Goal: Task Accomplishment & Management: Manage account settings

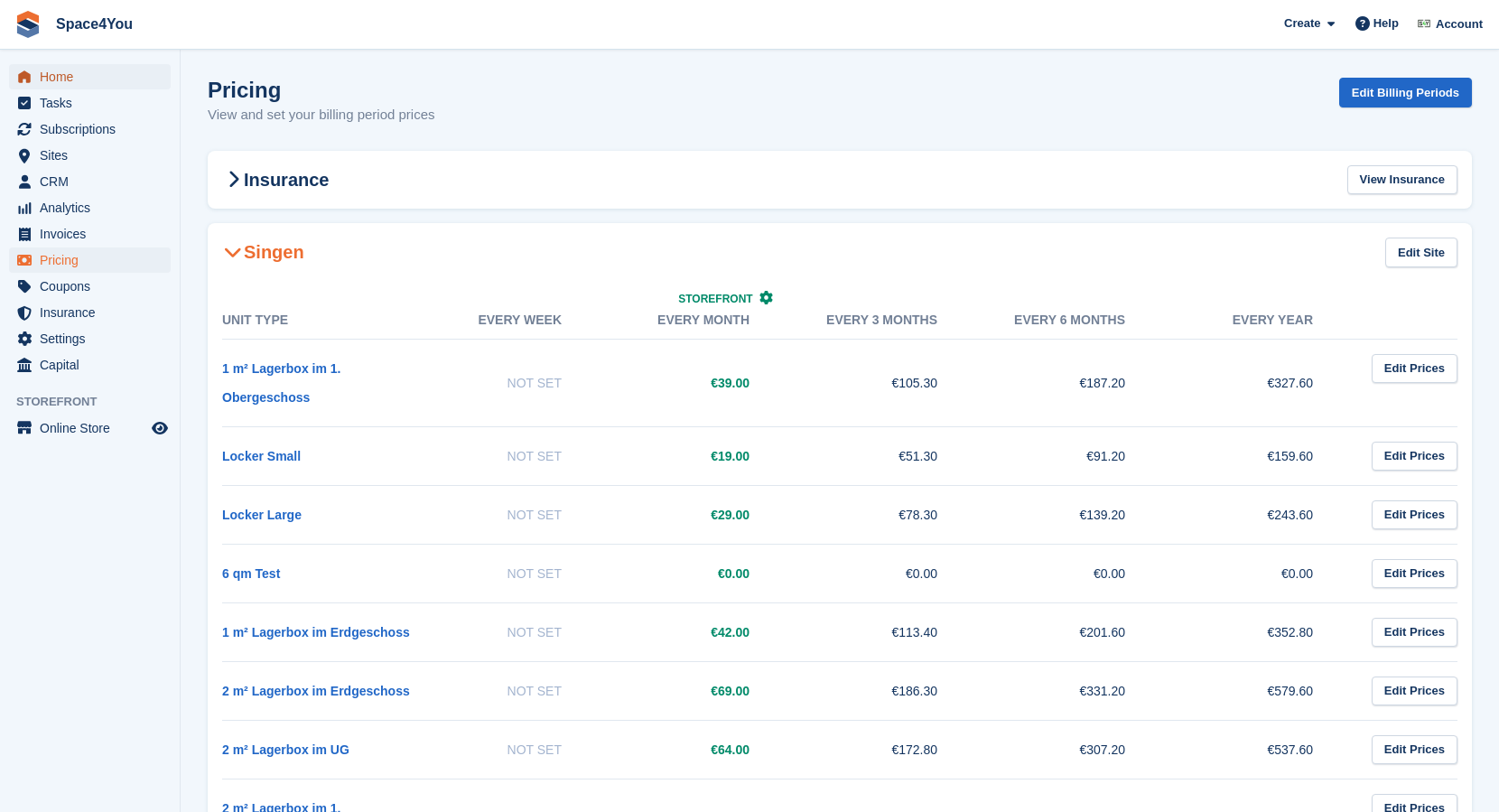
click at [54, 84] on span "Home" at bounding box center [94, 76] width 108 height 25
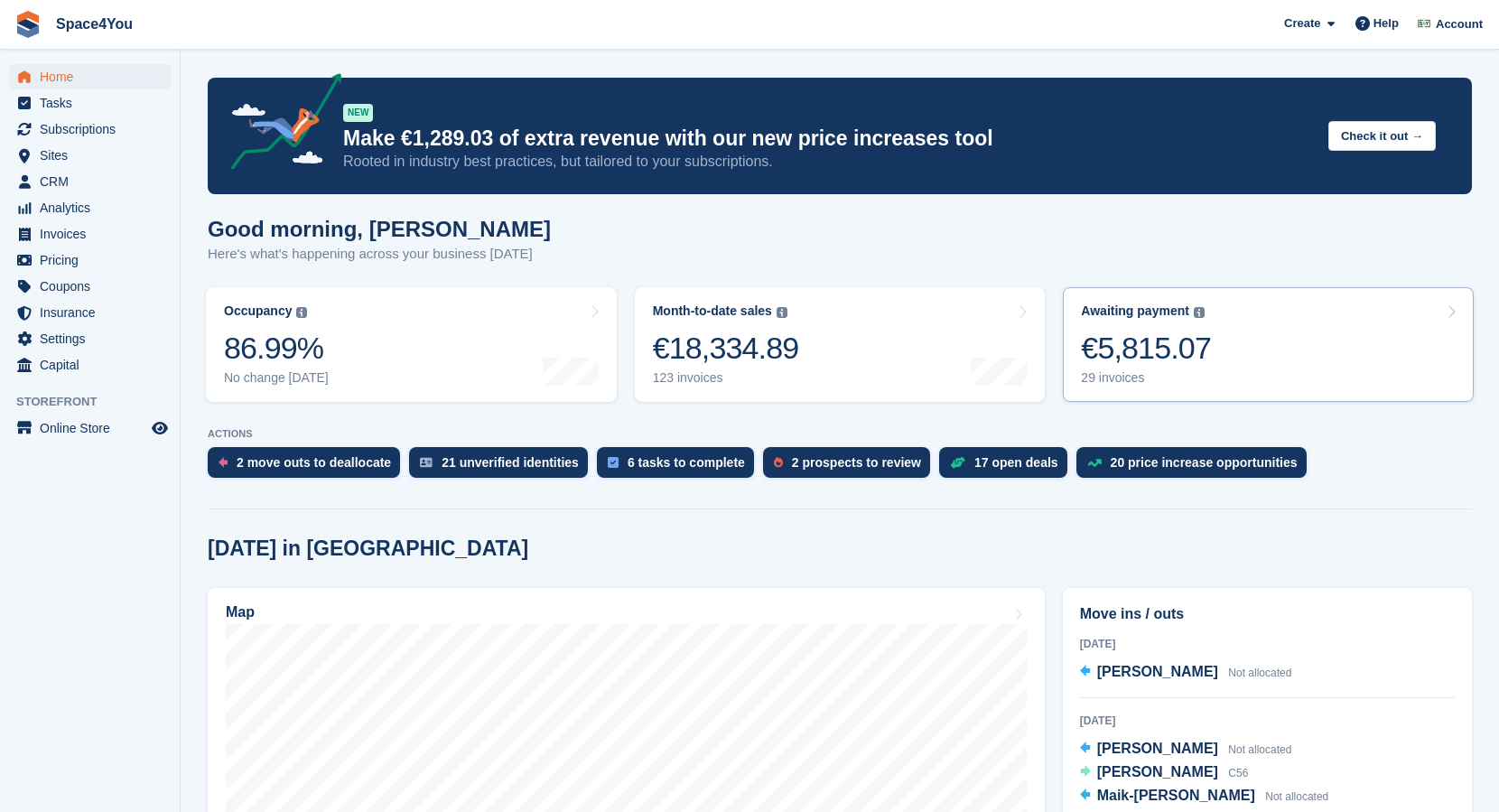
click at [1209, 359] on div "€5,815.07" at bounding box center [1146, 348] width 130 height 37
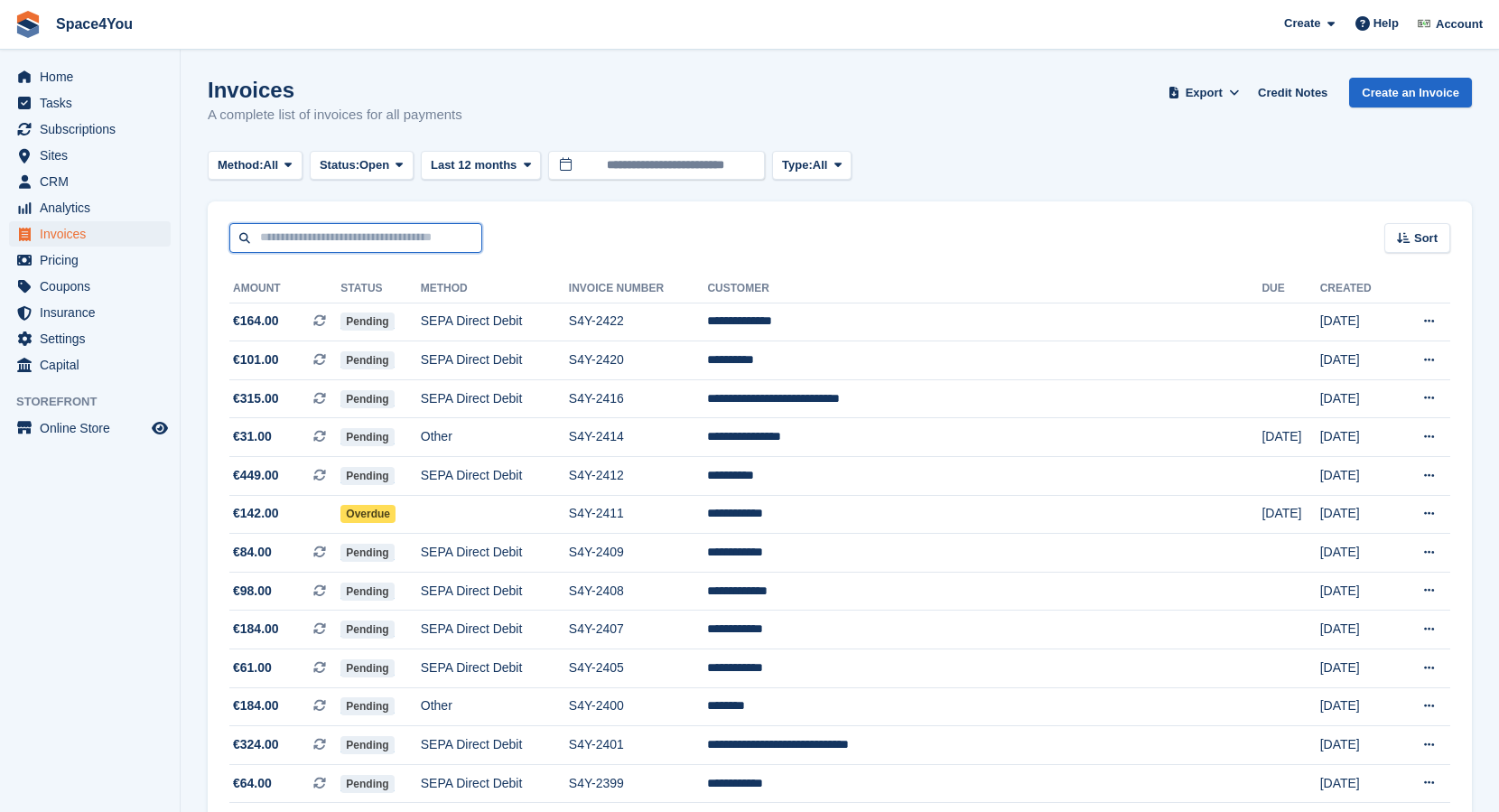
click at [403, 237] on input "text" at bounding box center [355, 237] width 252 height 30
type input "*****"
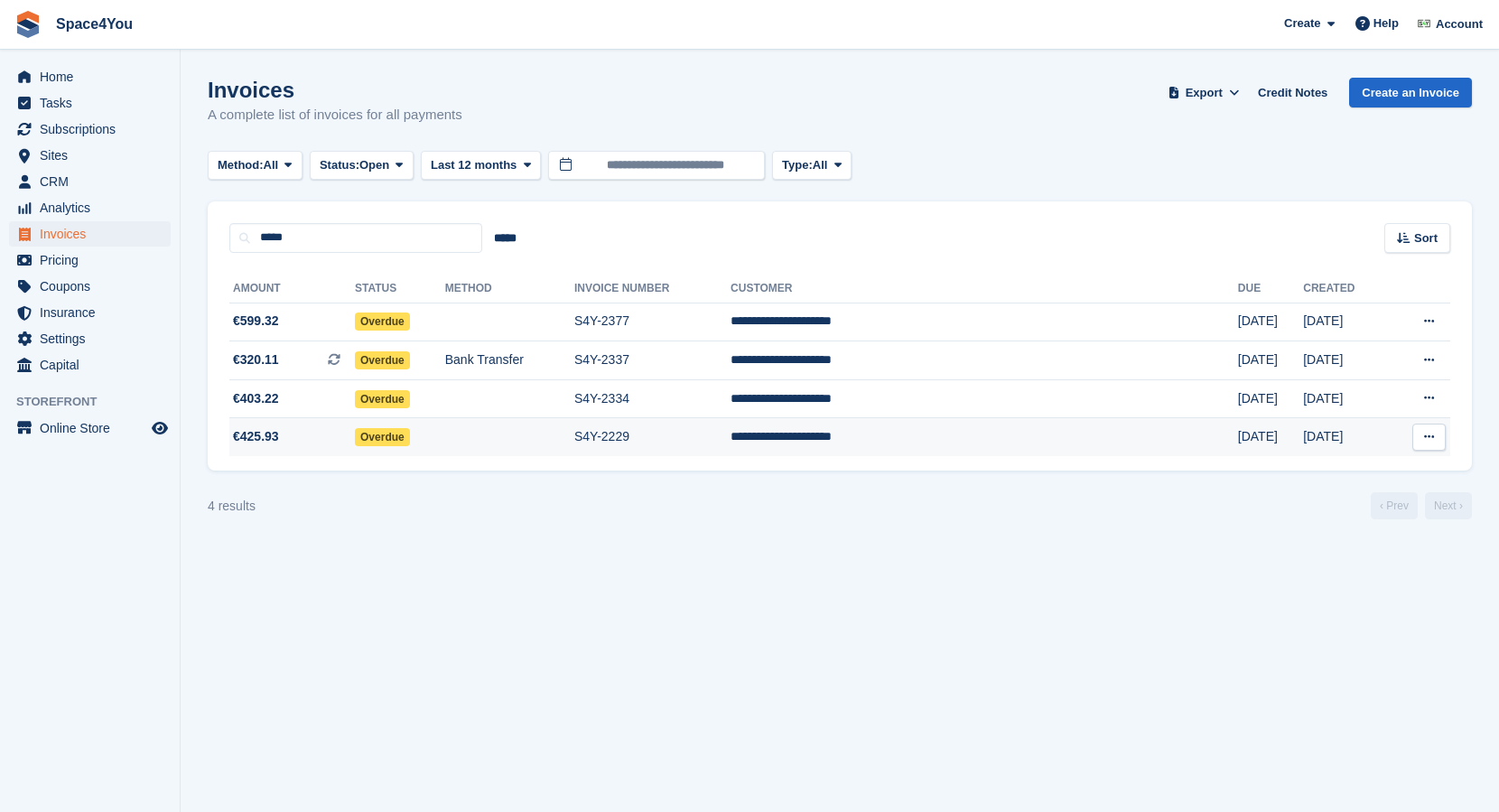
click at [276, 431] on span "€425.93" at bounding box center [255, 437] width 46 height 19
click at [274, 436] on span "€425.93" at bounding box center [255, 437] width 46 height 19
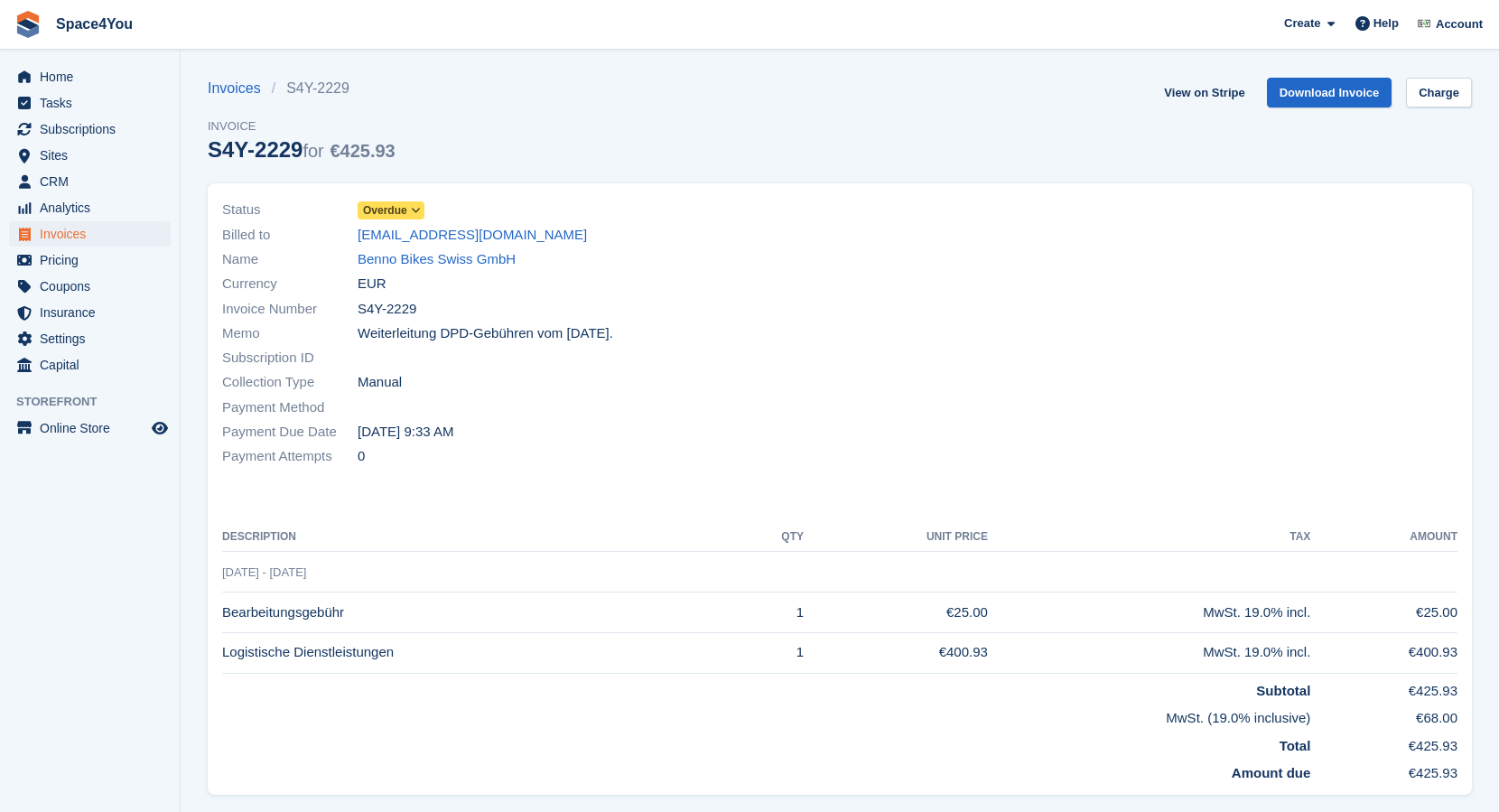
click at [398, 213] on span "Overdue" at bounding box center [386, 210] width 45 height 16
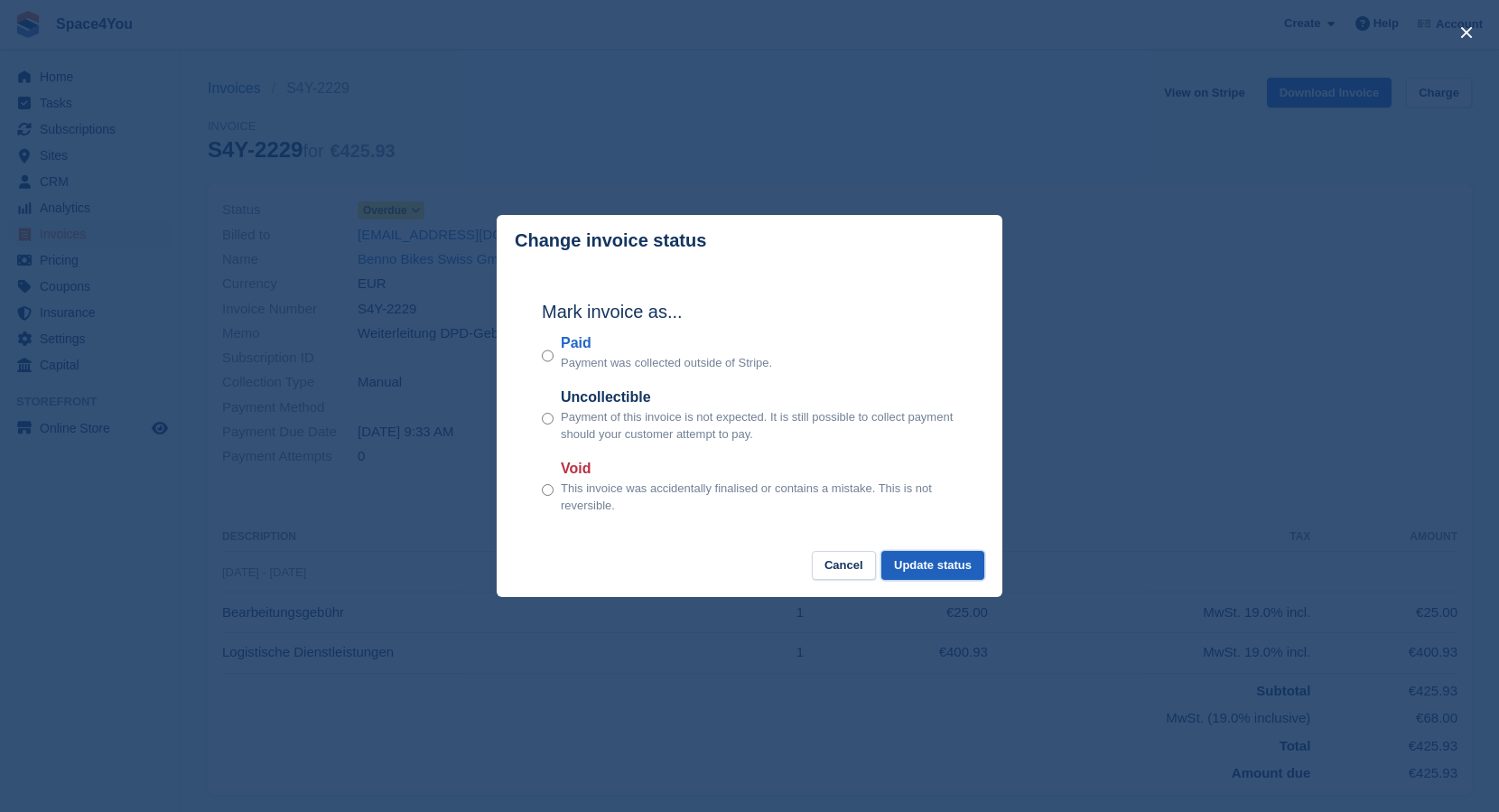
click at [959, 571] on button "Update status" at bounding box center [933, 565] width 103 height 30
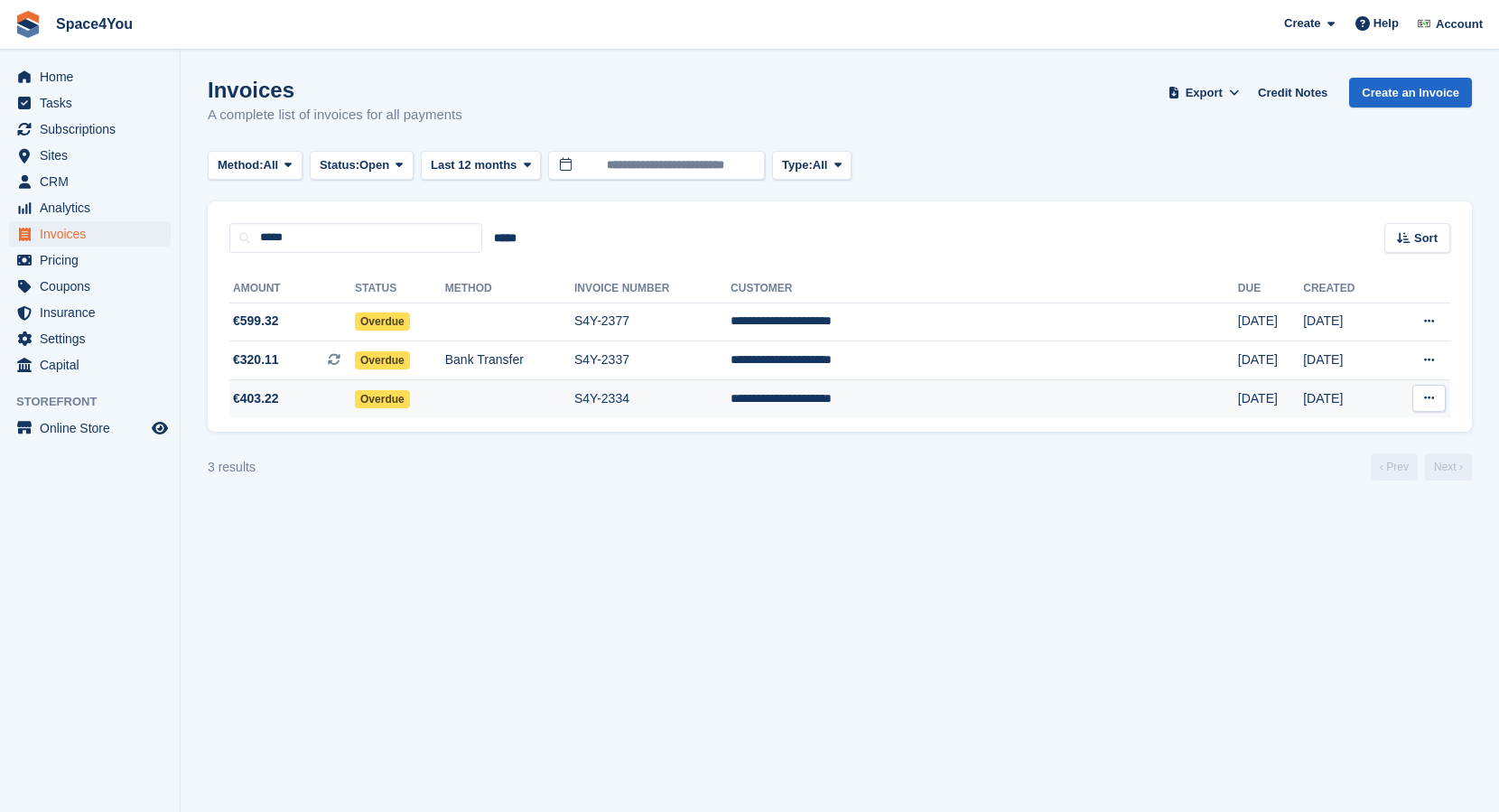
click at [334, 404] on span "€403.22" at bounding box center [292, 399] width 126 height 19
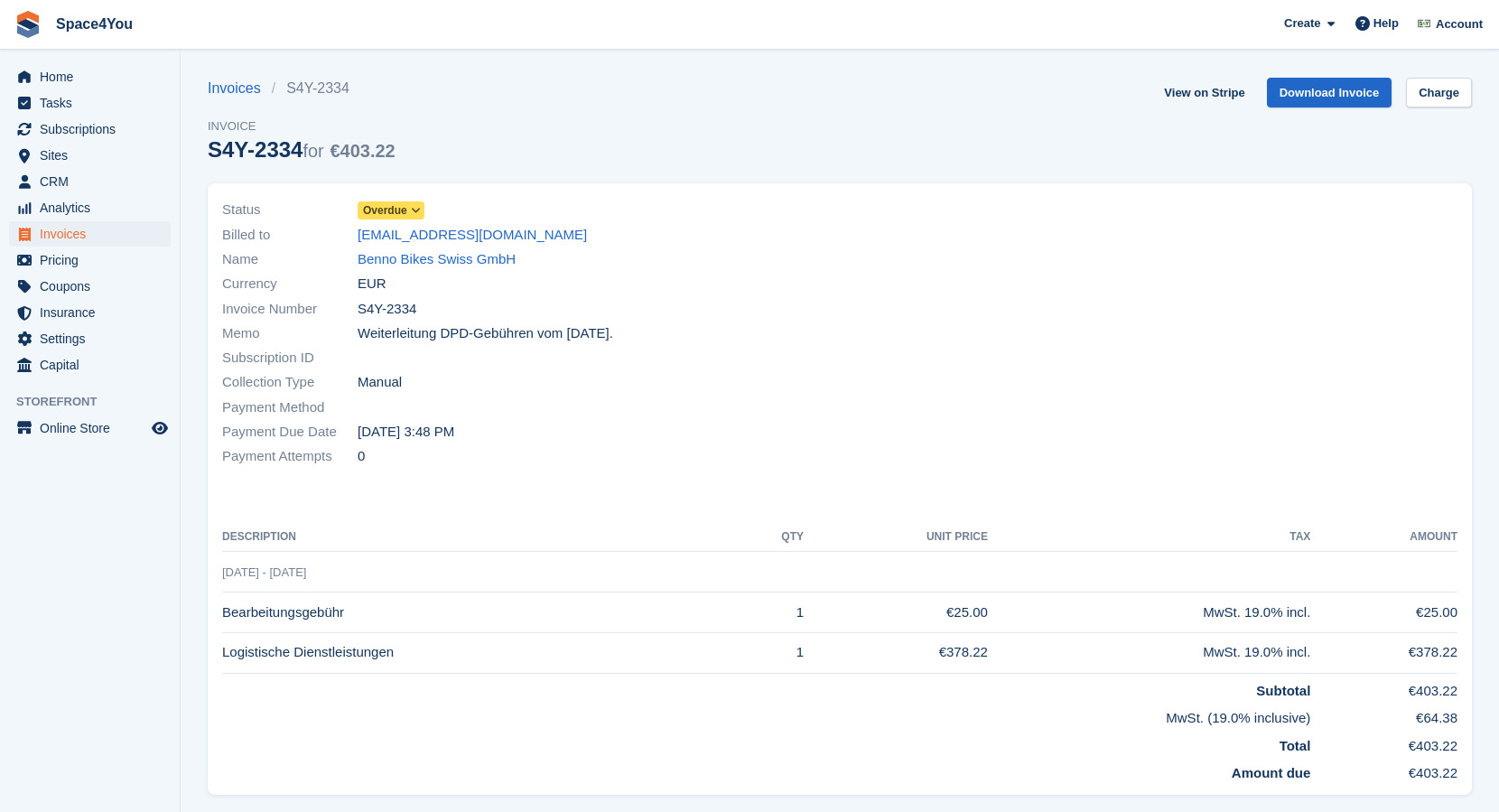
click at [402, 207] on span "Overdue" at bounding box center [386, 210] width 45 height 16
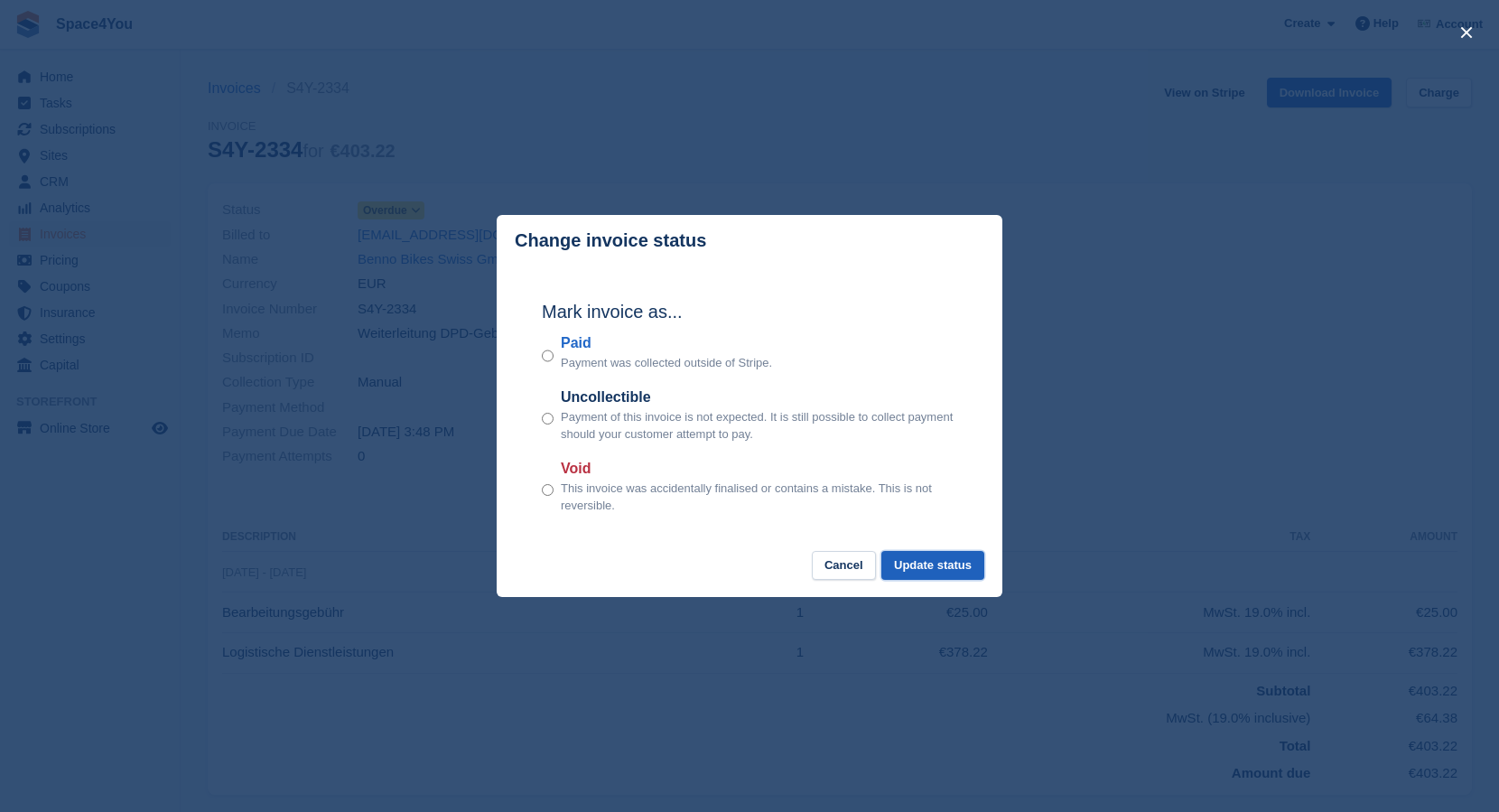
click at [920, 566] on button "Update status" at bounding box center [933, 565] width 103 height 30
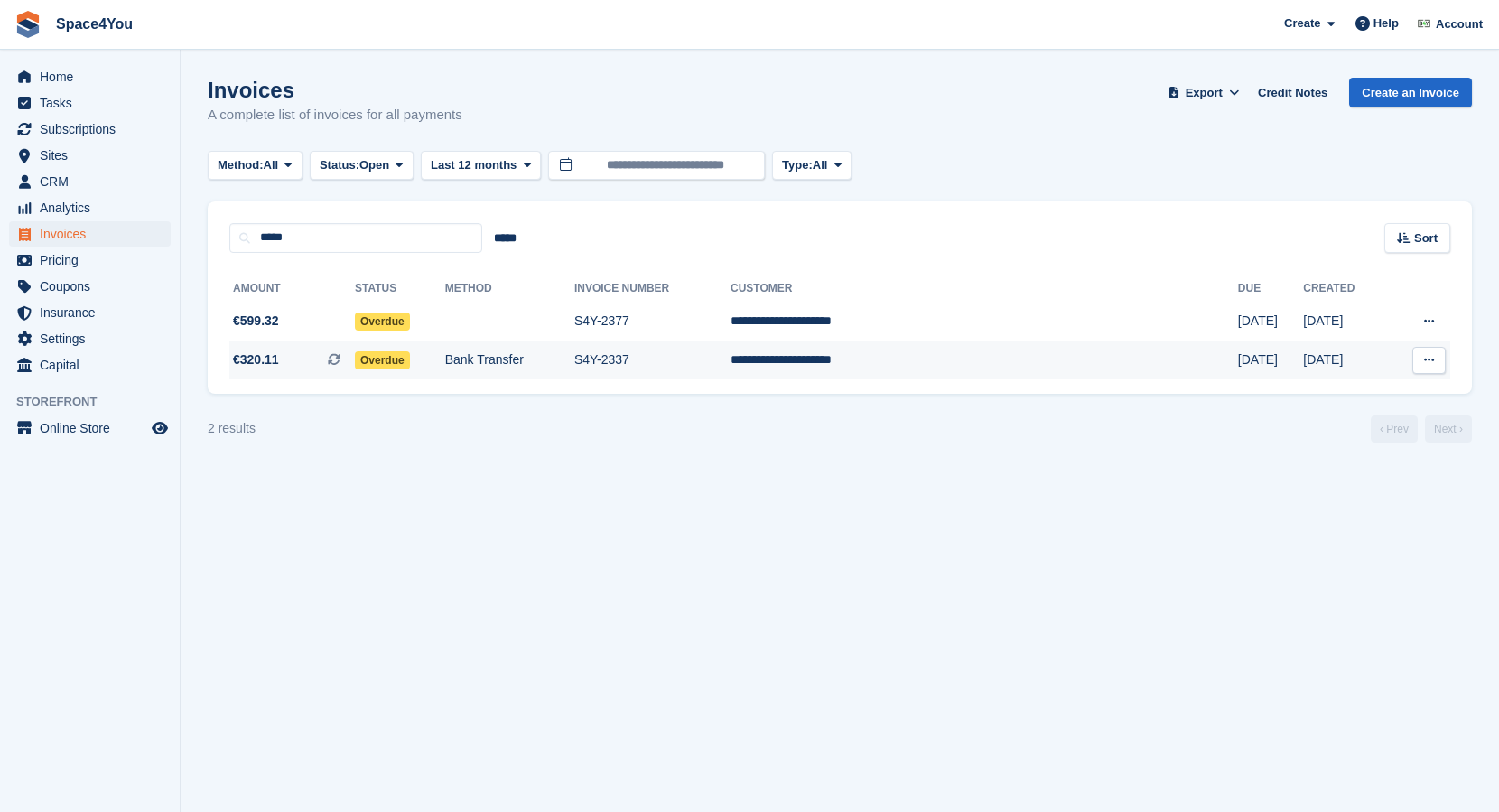
click at [445, 362] on td "Overdue" at bounding box center [400, 359] width 90 height 38
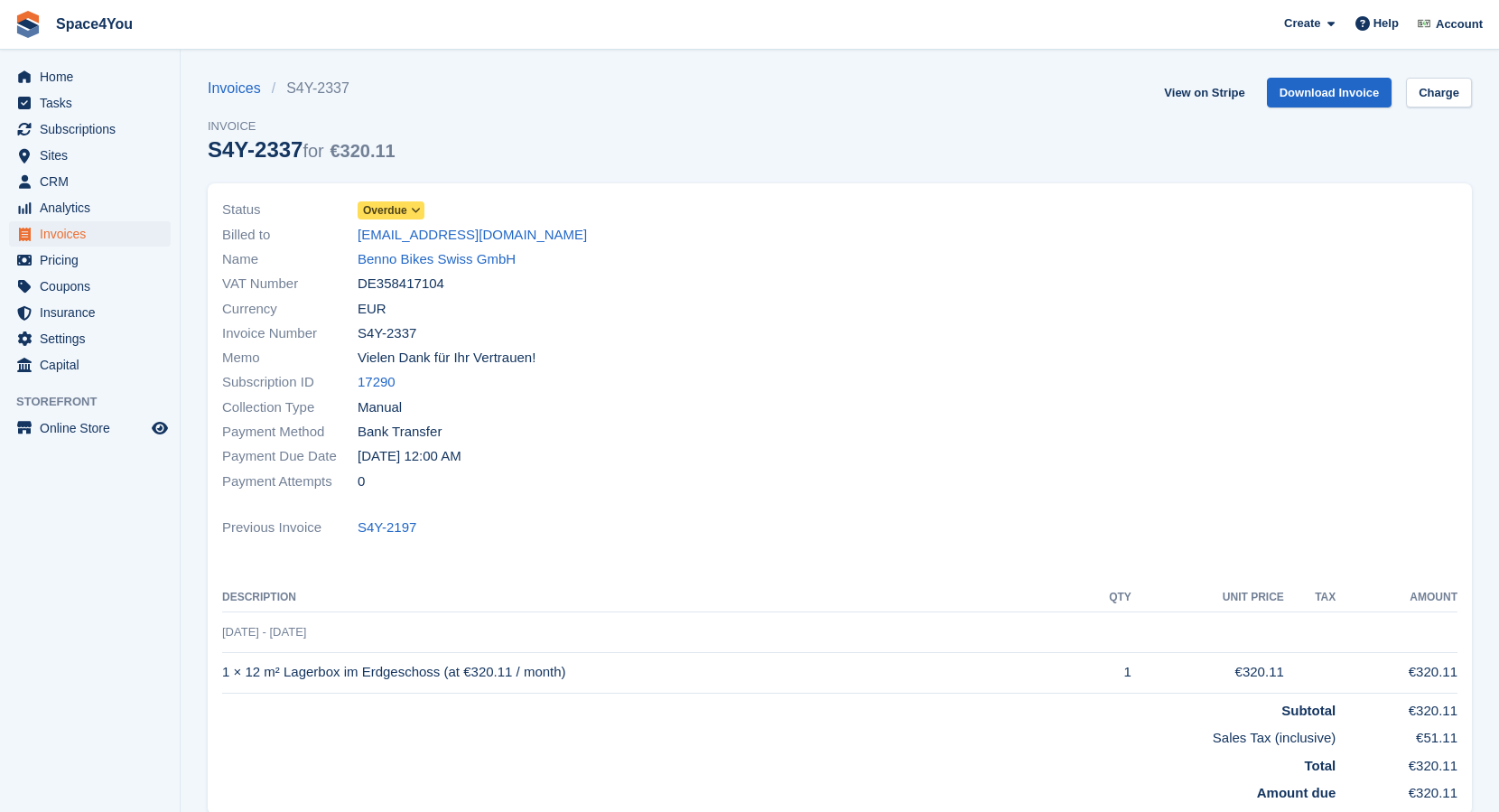
click at [402, 214] on span "Overdue" at bounding box center [386, 210] width 45 height 16
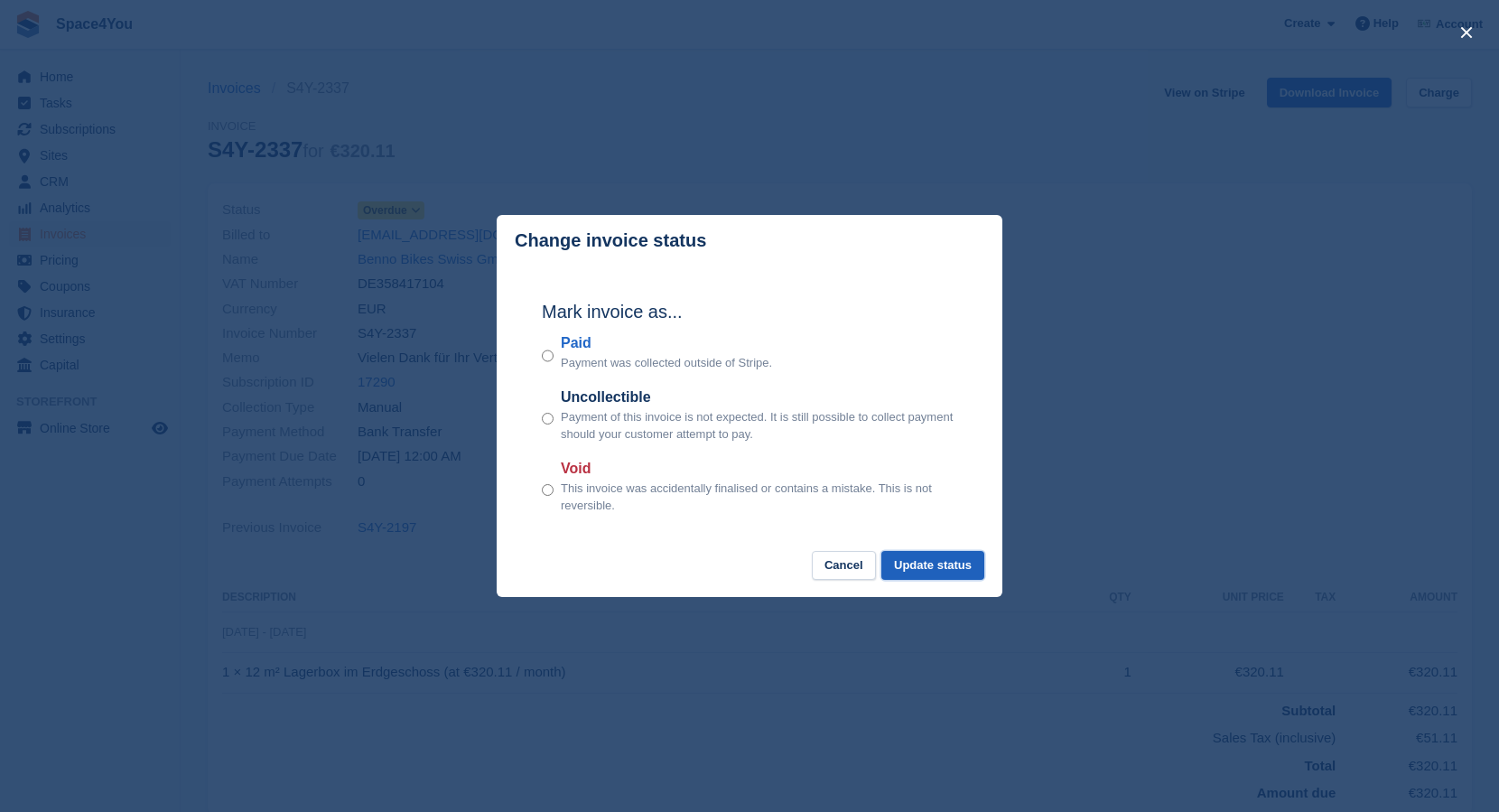
click at [939, 566] on button "Update status" at bounding box center [933, 565] width 103 height 30
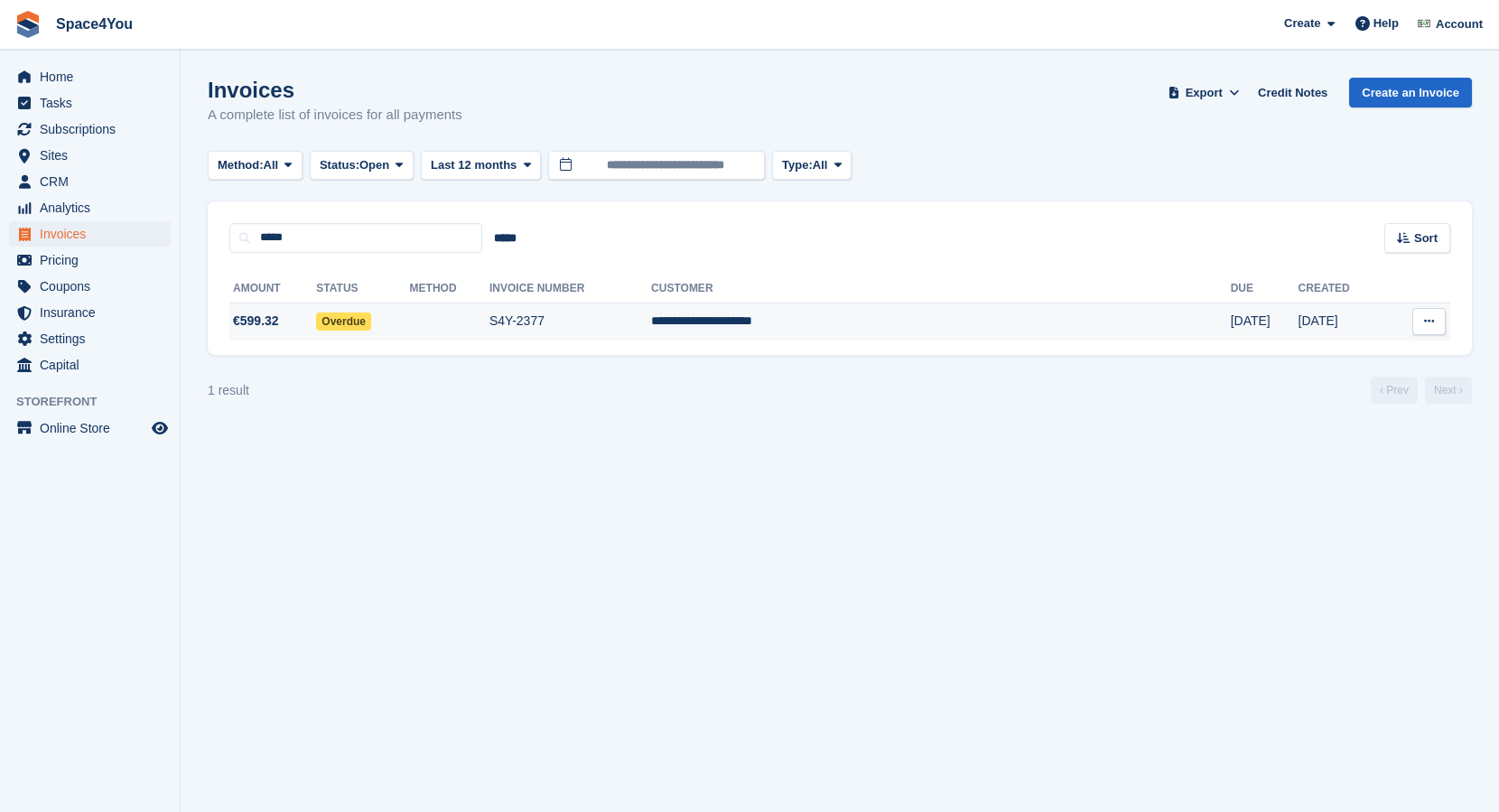
click at [292, 323] on span "€599.32" at bounding box center [272, 320] width 87 height 19
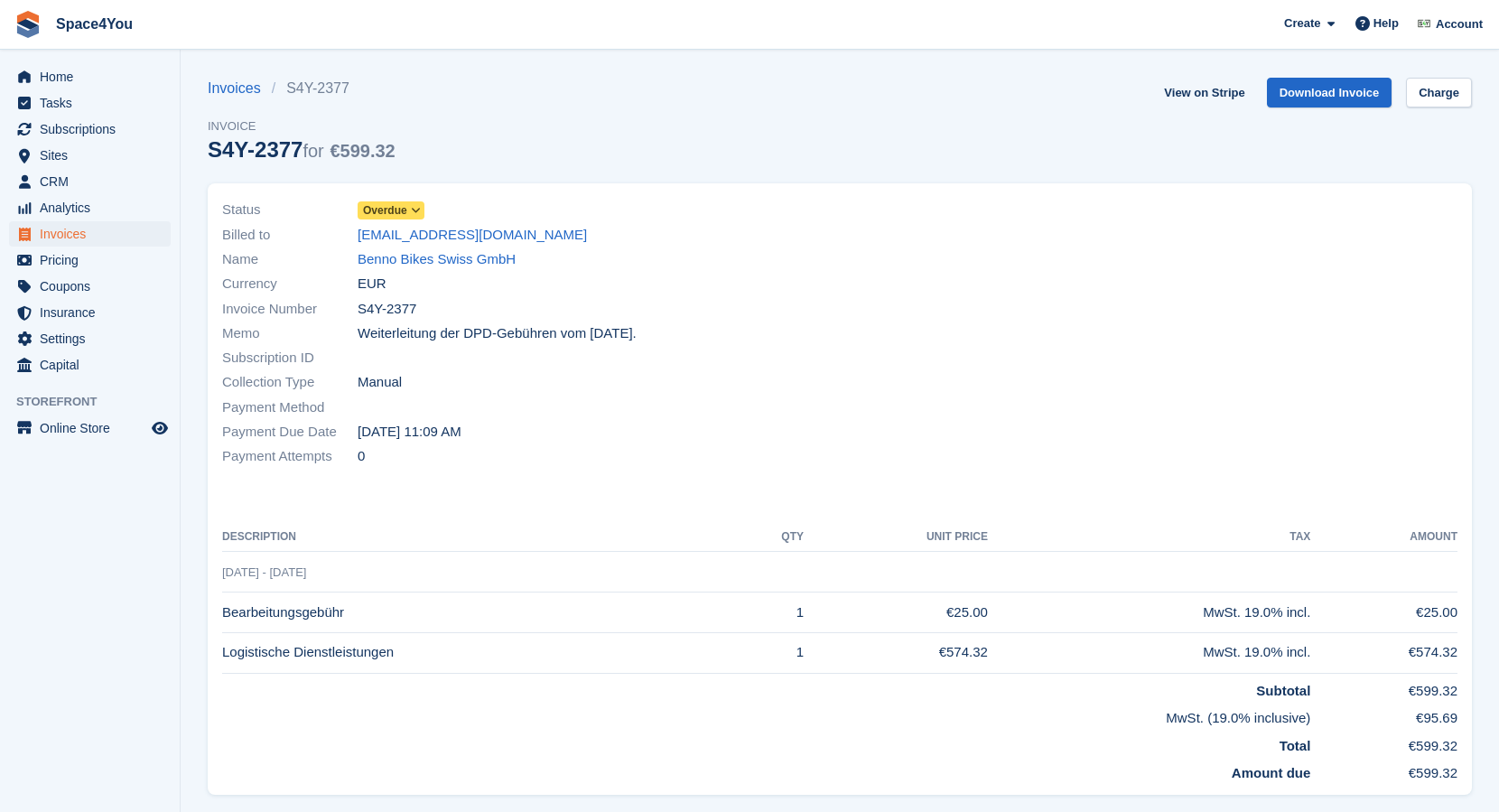
click at [400, 211] on span "Overdue" at bounding box center [386, 210] width 45 height 16
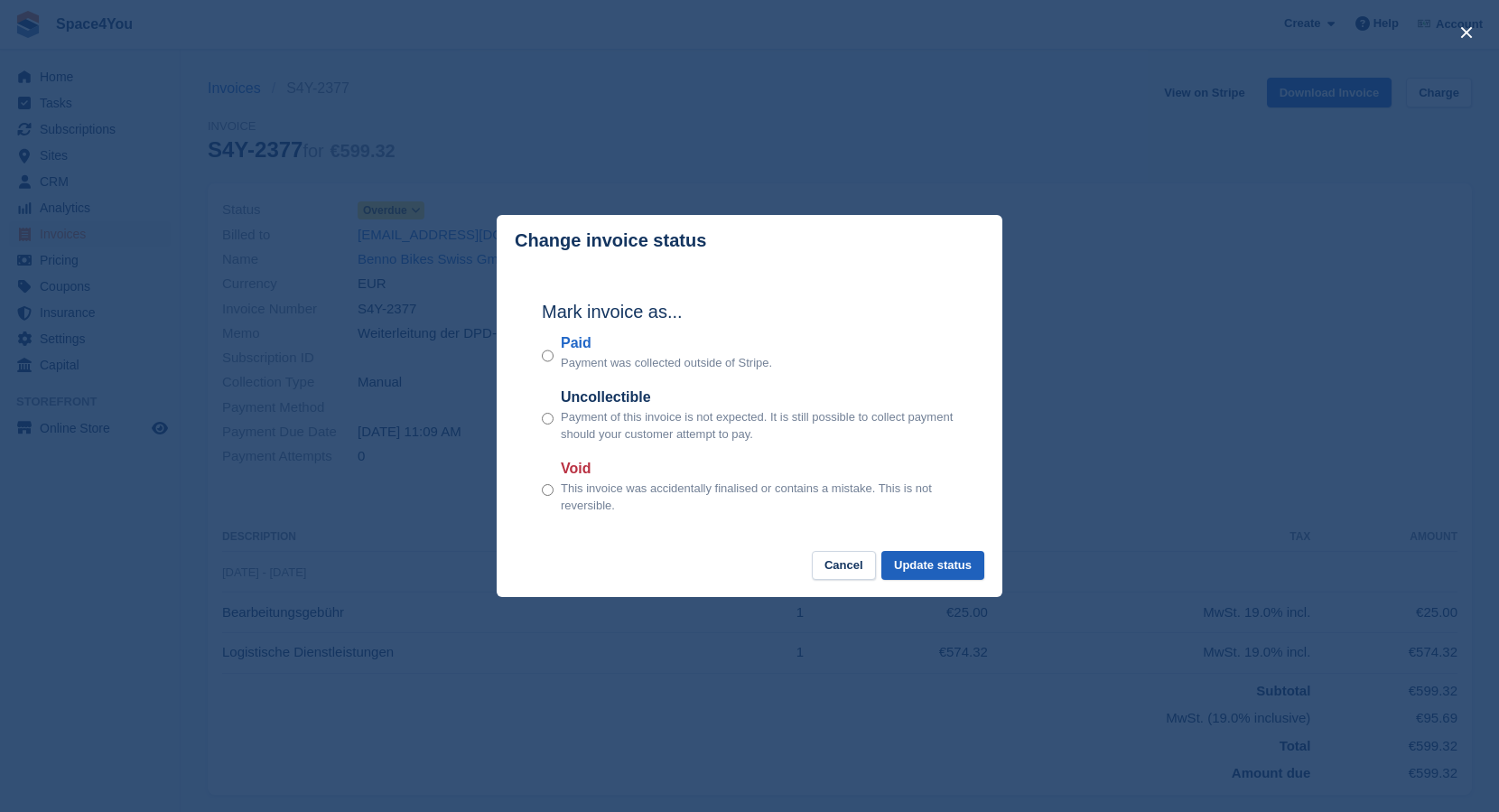
click at [933, 561] on button "Update status" at bounding box center [933, 565] width 103 height 30
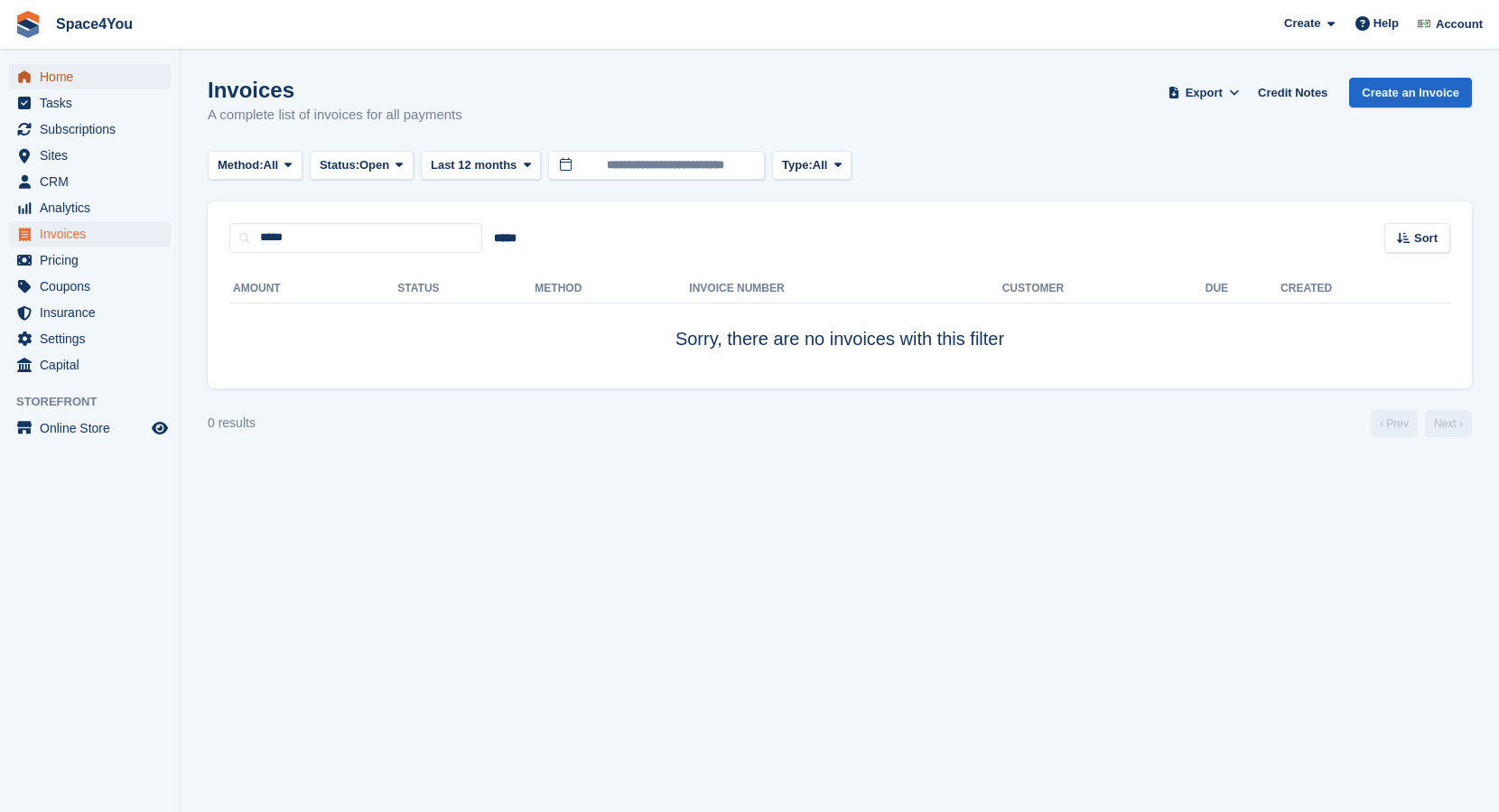
click at [62, 71] on span "Home" at bounding box center [94, 76] width 108 height 25
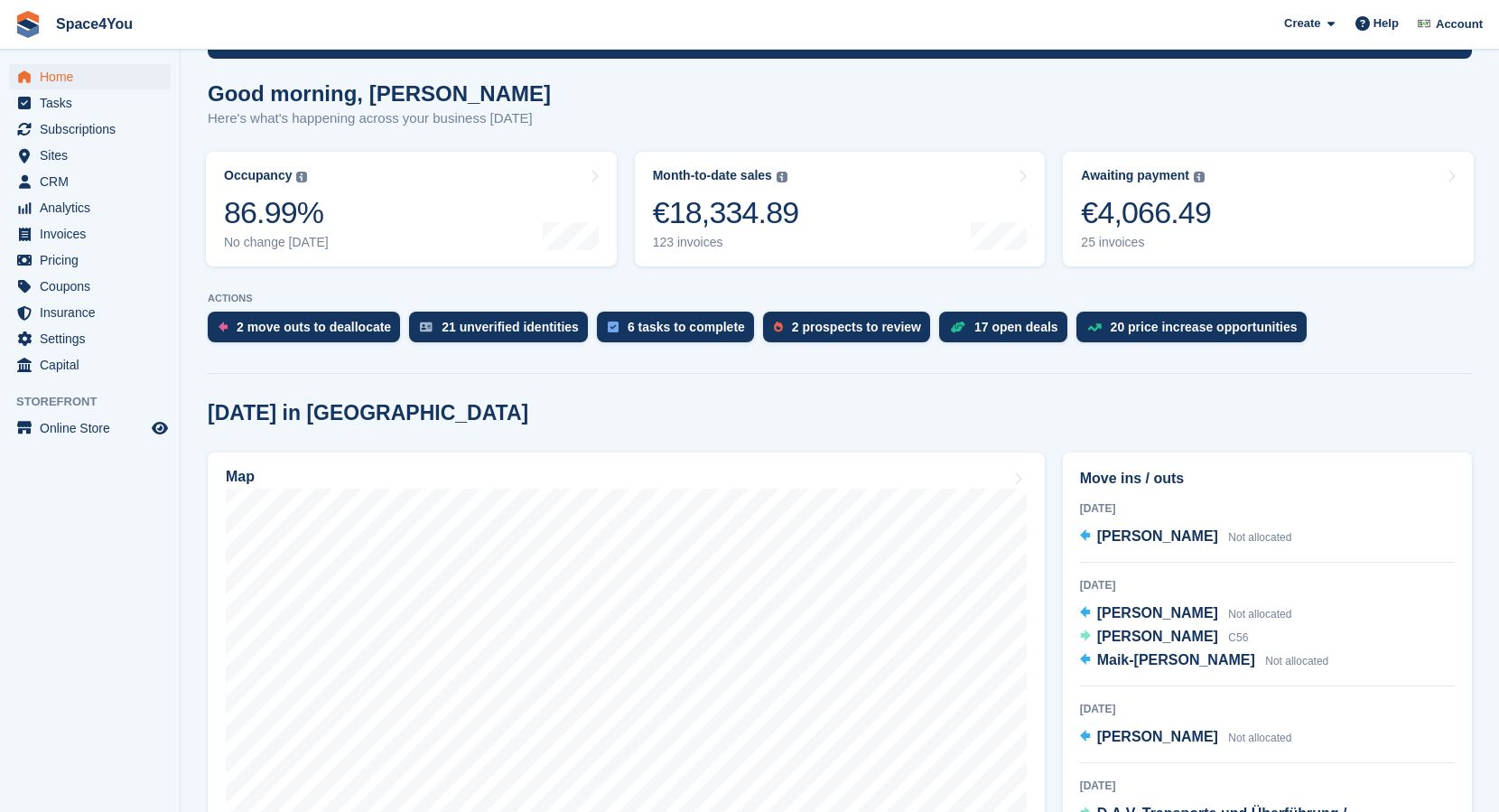
scroll to position [136, 0]
